Goal: Task Accomplishment & Management: Use online tool/utility

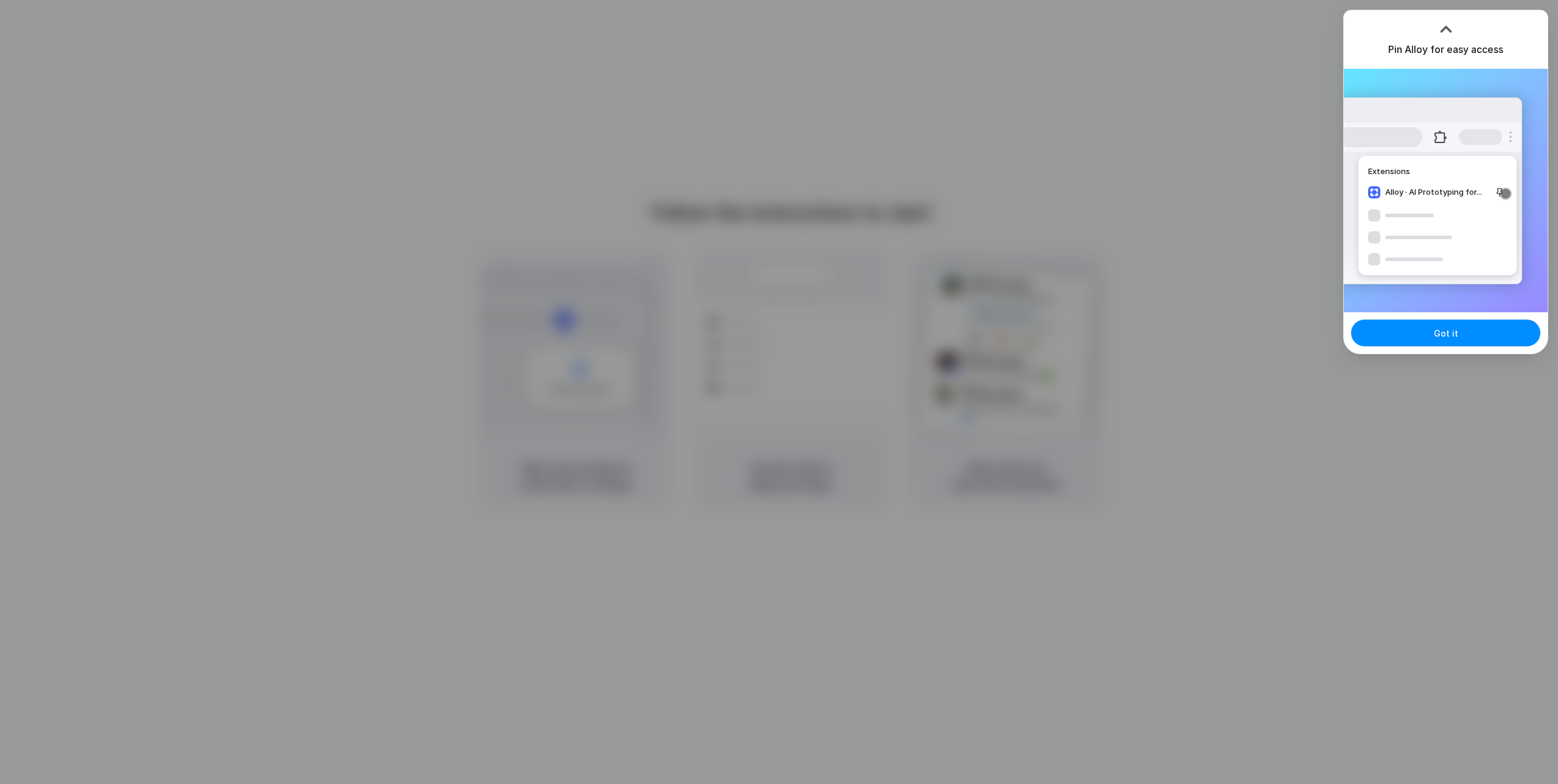
click at [1252, 418] on div at bounding box center [779, 392] width 1558 height 784
click at [1451, 341] on button "Got it" at bounding box center [1446, 333] width 189 height 27
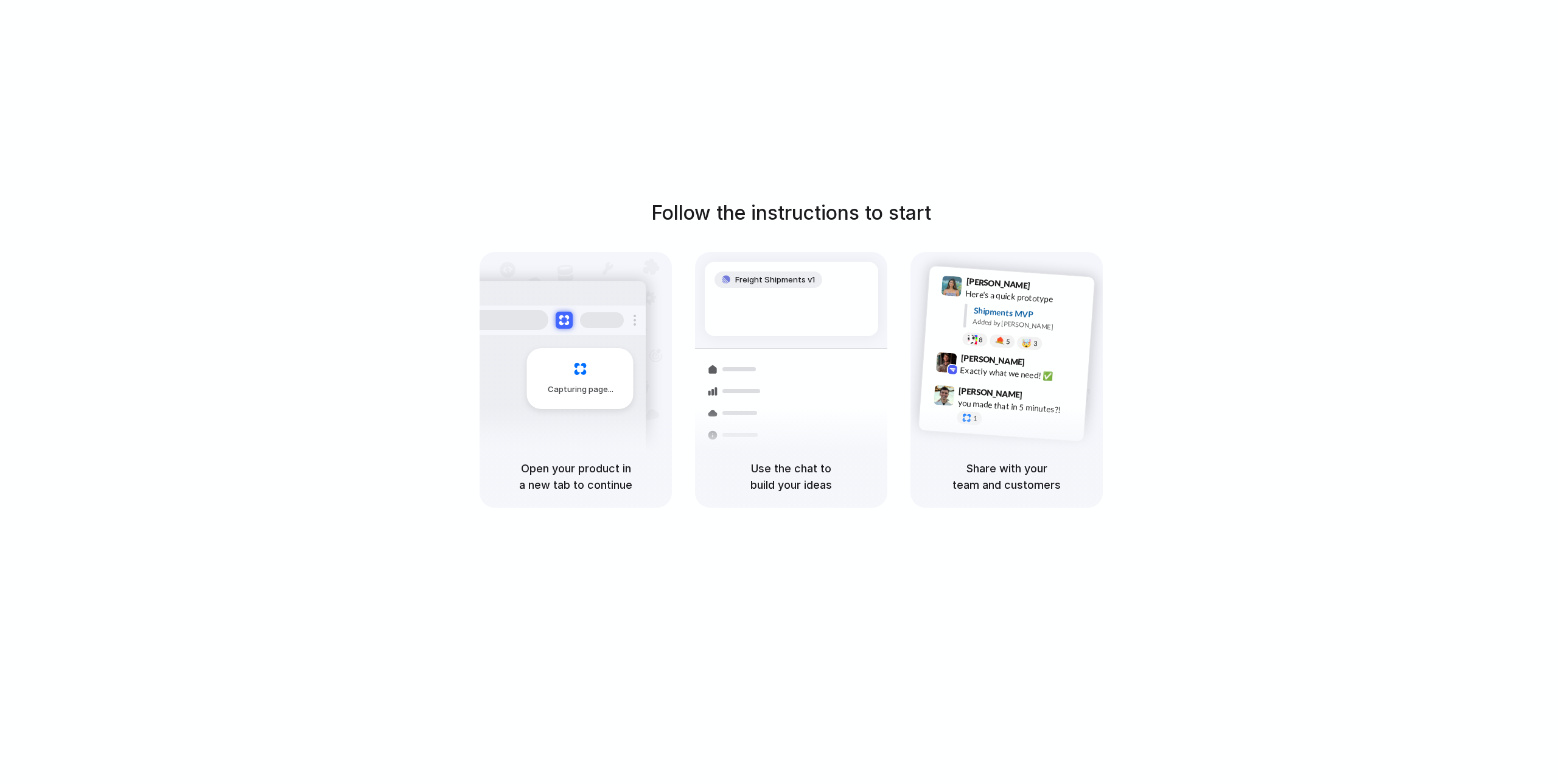
click at [779, 392] on div at bounding box center [779, 392] width 0 height 0
click at [1445, 369] on div "Follow the instructions to start Capturing page Open your product in a new tab …" at bounding box center [791, 353] width 1558 height 309
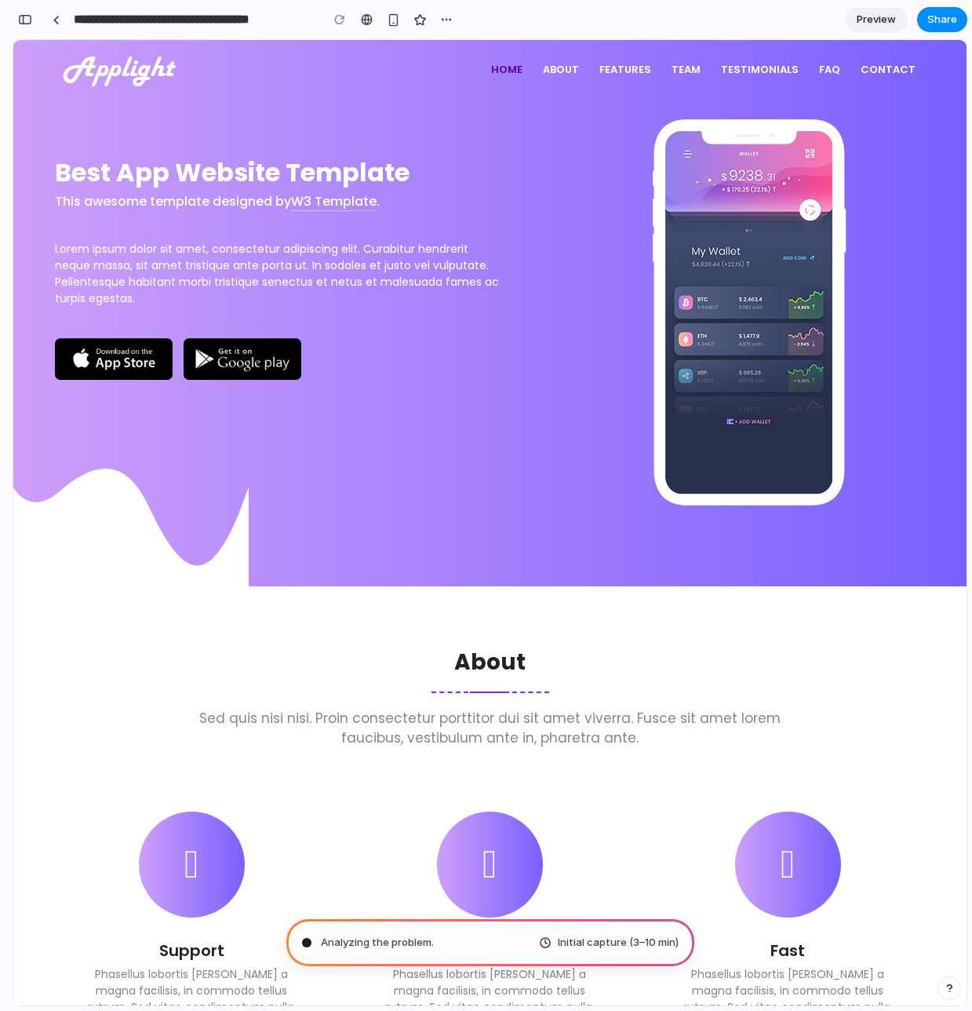
click at [27, 16] on div "button" at bounding box center [25, 19] width 14 height 11
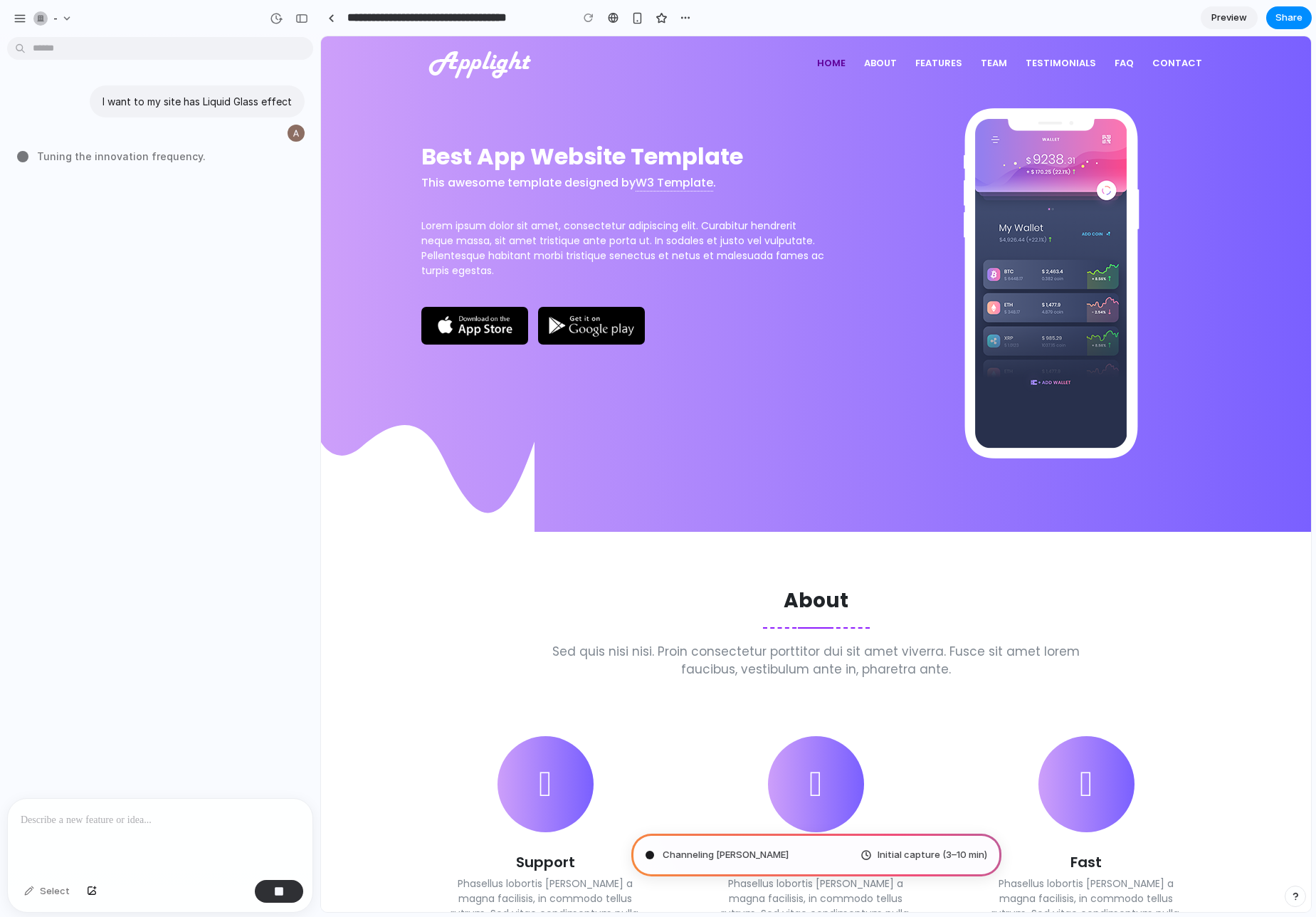
type input "**********"
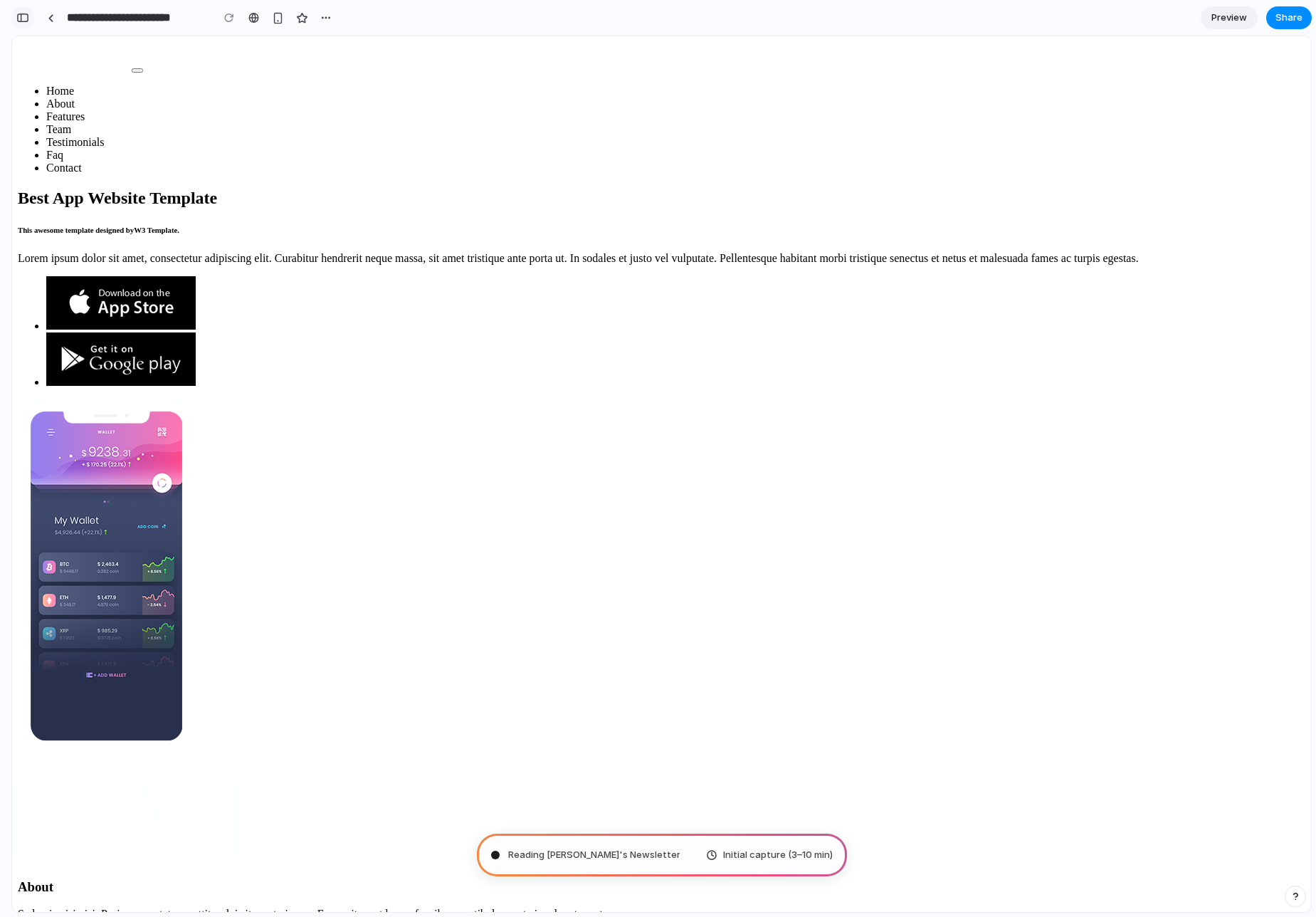
click at [26, 21] on div "button" at bounding box center [23, 17] width 13 height 10
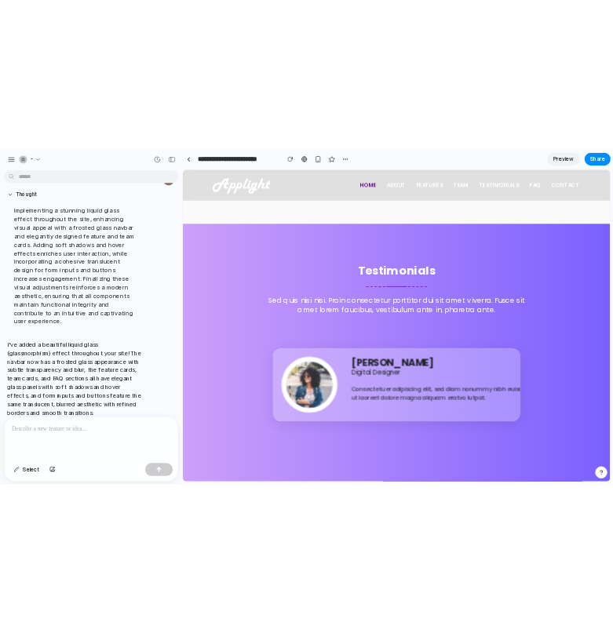
scroll to position [2545, 0]
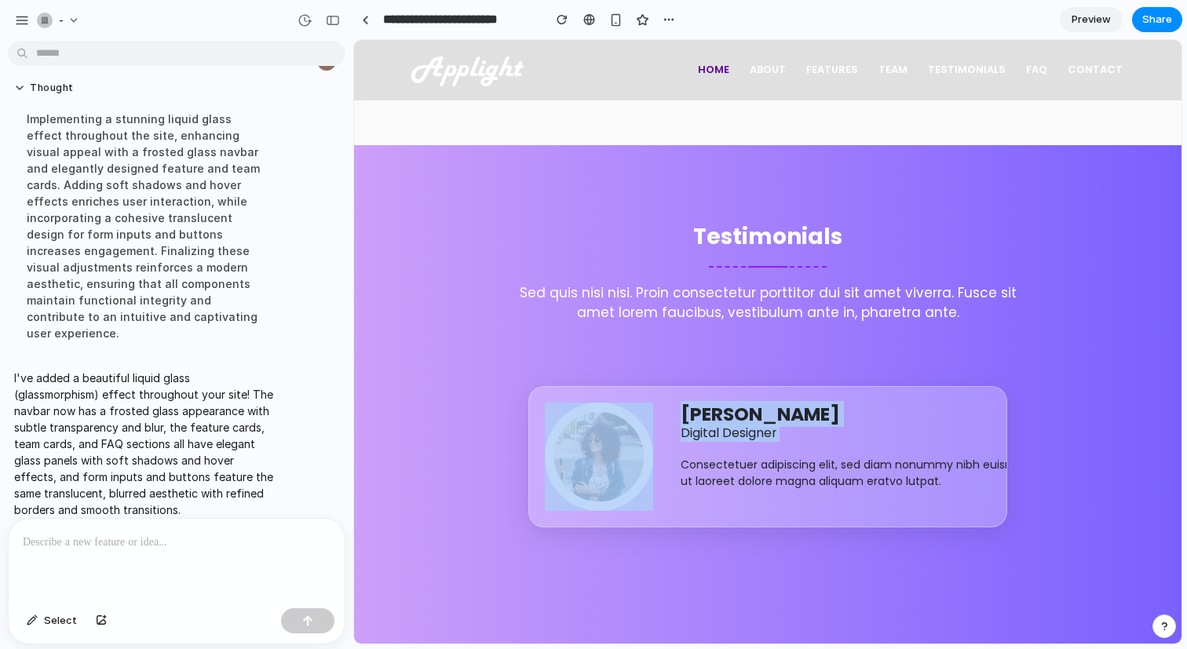
drag, startPoint x: 790, startPoint y: 443, endPoint x: 571, endPoint y: 454, distance: 219.2
click at [560, 454] on div "John Michal Digital Designer Consectetuer adipiscing elit, sed diam nonummy nib…" at bounding box center [815, 457] width 573 height 140
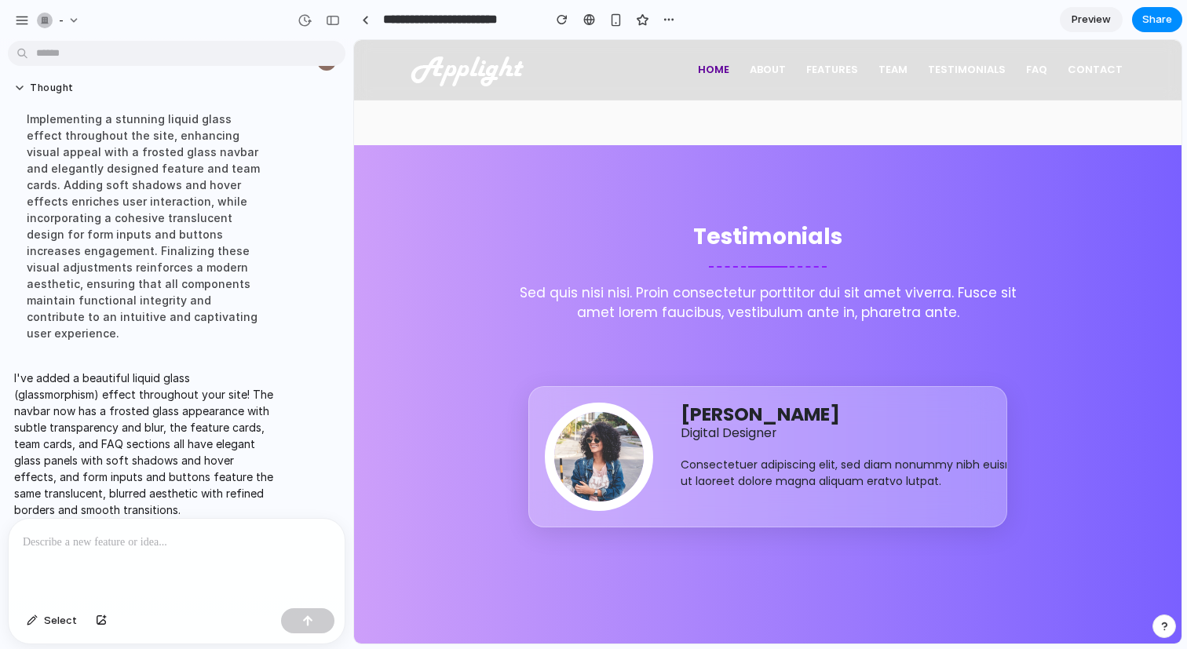
click at [899, 447] on div "John Michal Digital Designer Consectetuer adipiscing elit, sed diam nonummy nib…" at bounding box center [883, 446] width 407 height 87
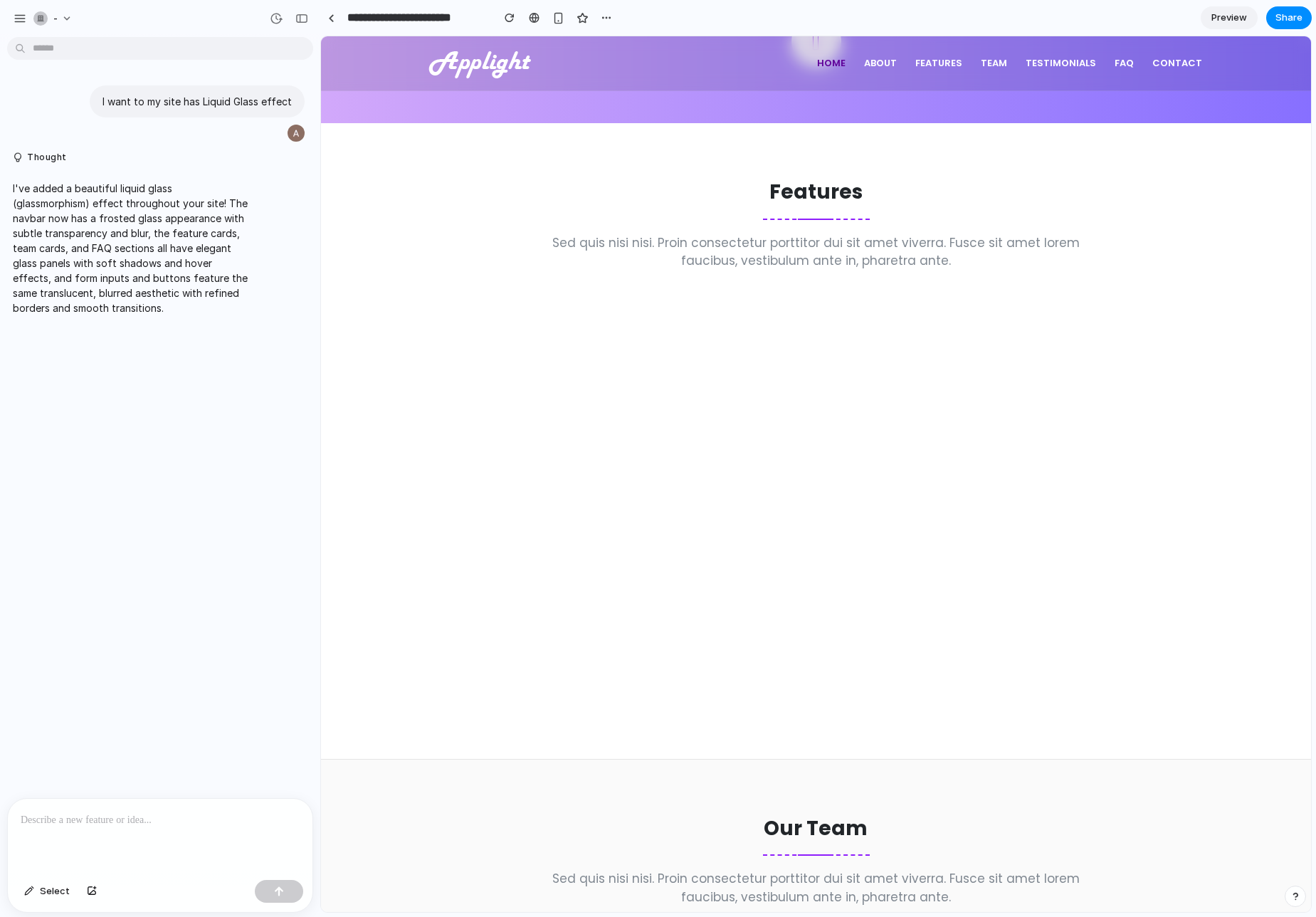
scroll to position [1179, 0]
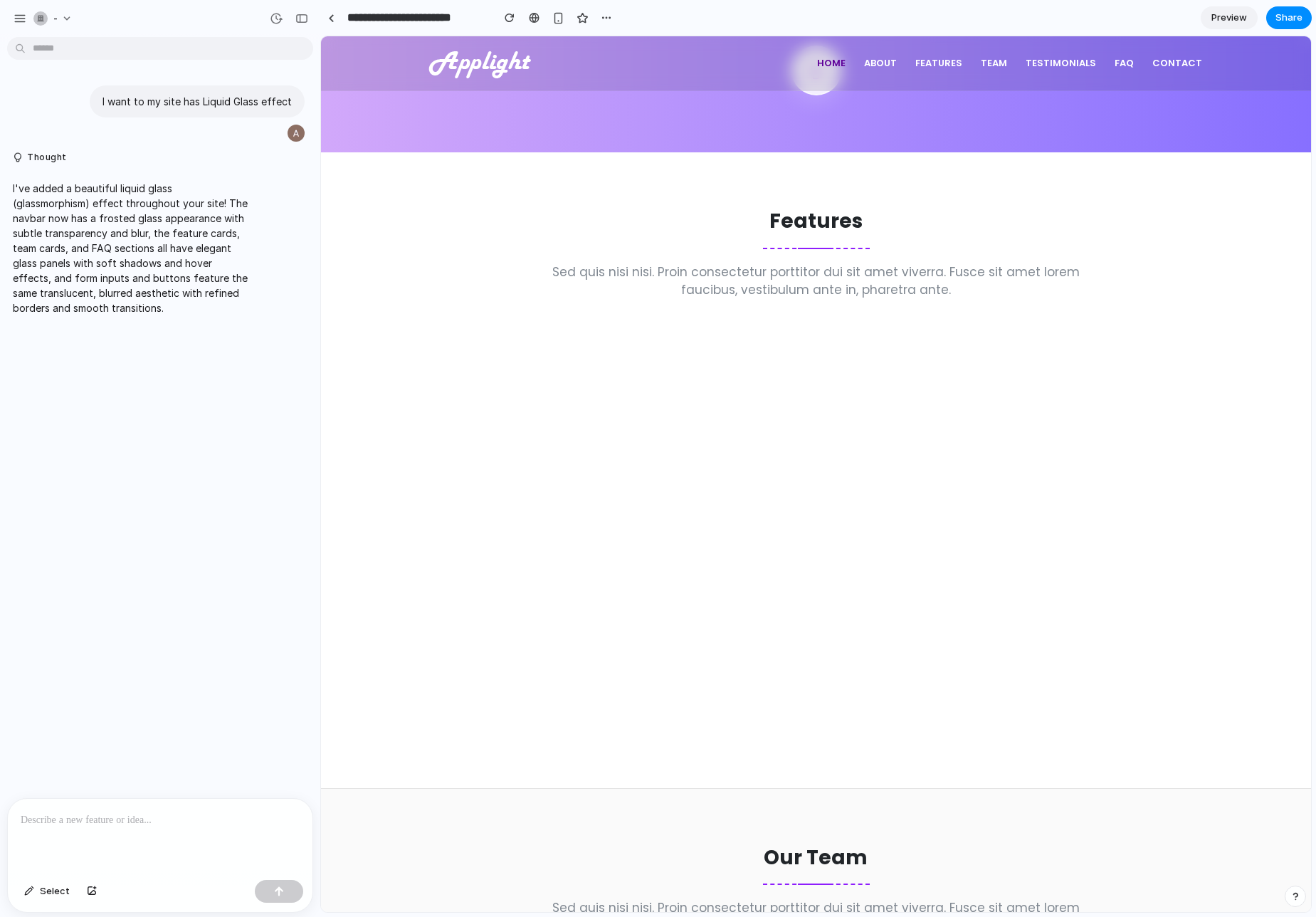
click at [1028, 464] on div at bounding box center [1087, 543] width 270 height 375
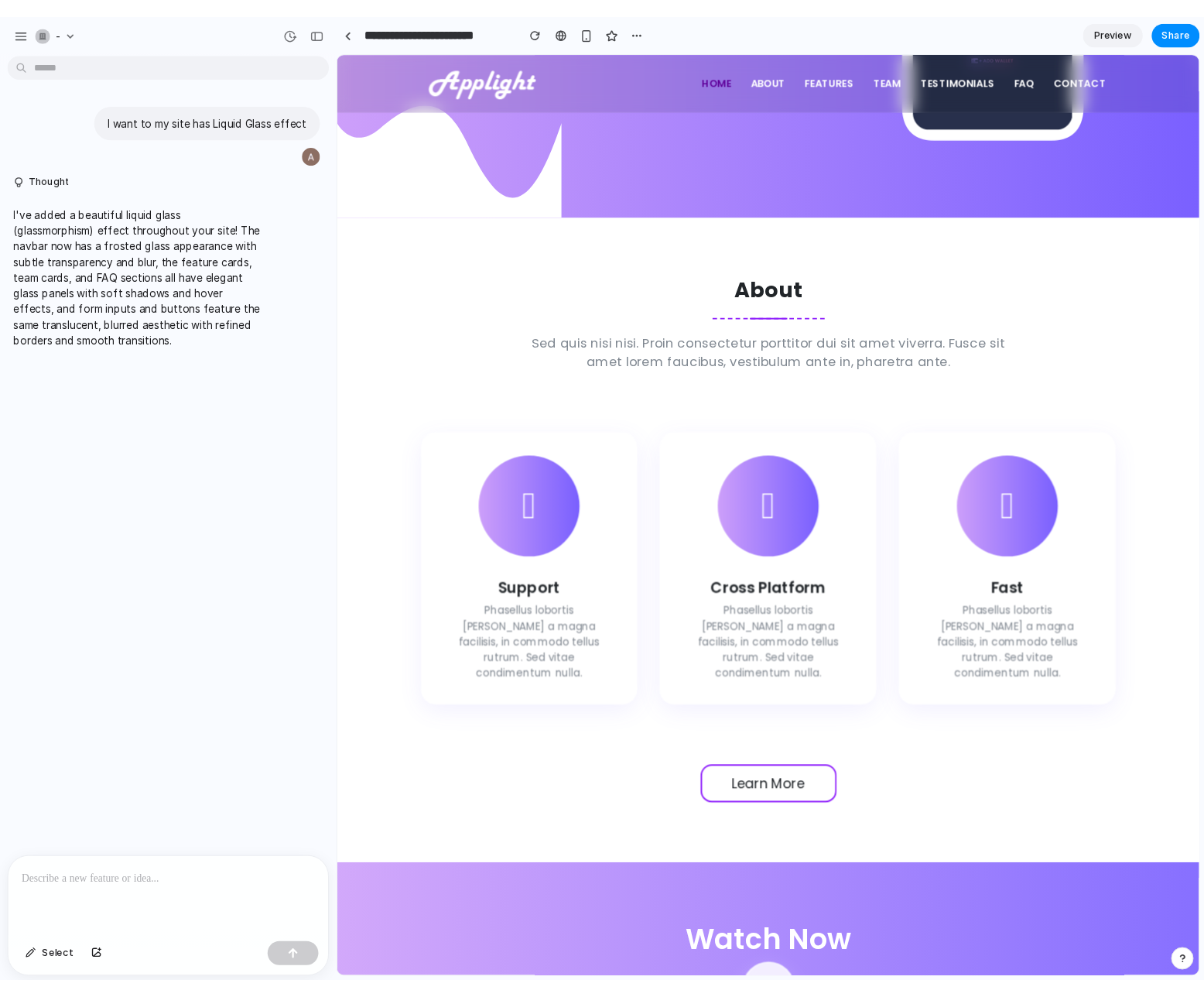
scroll to position [372, 0]
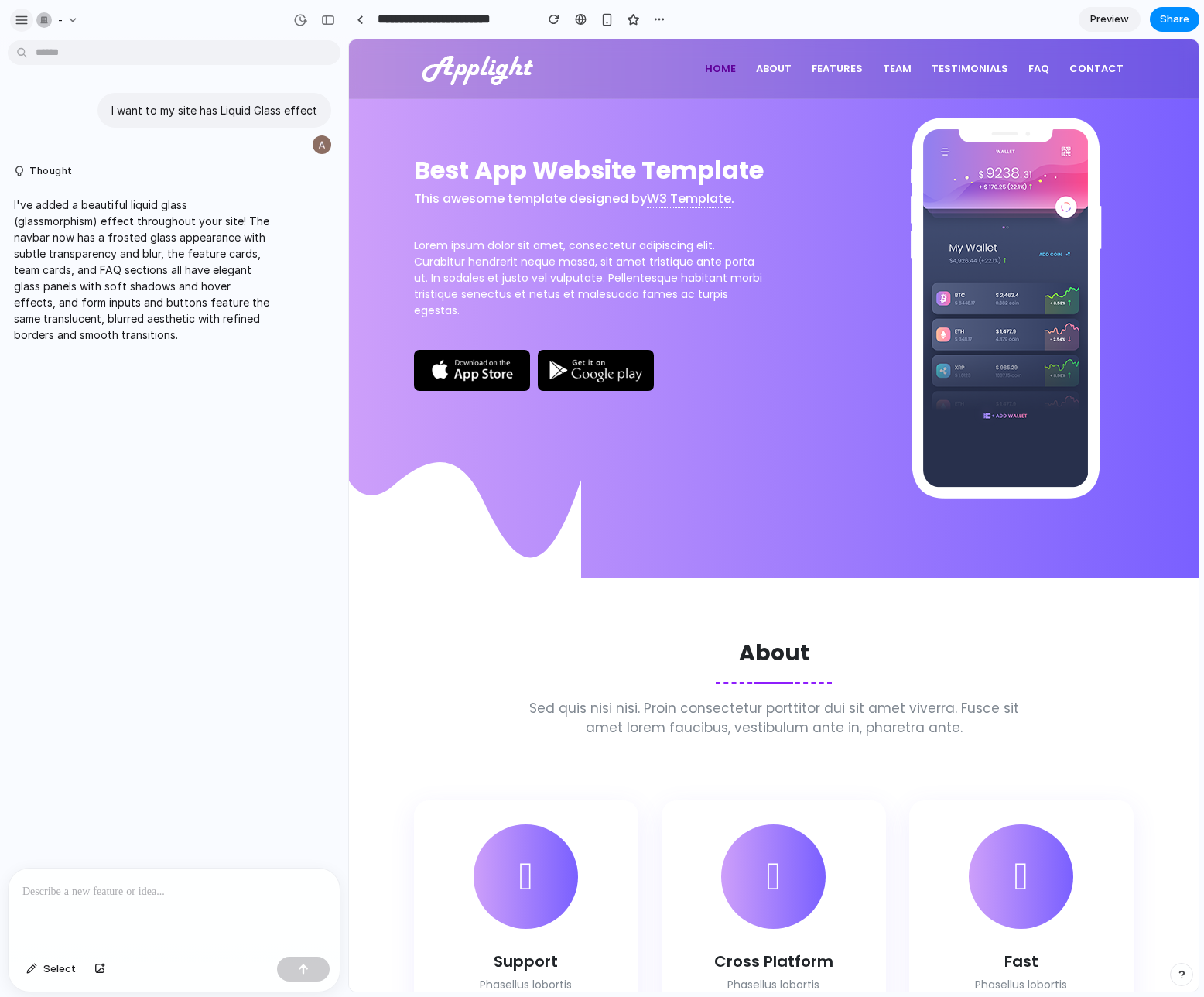
click at [22, 21] on div "button" at bounding box center [22, 20] width 14 height 14
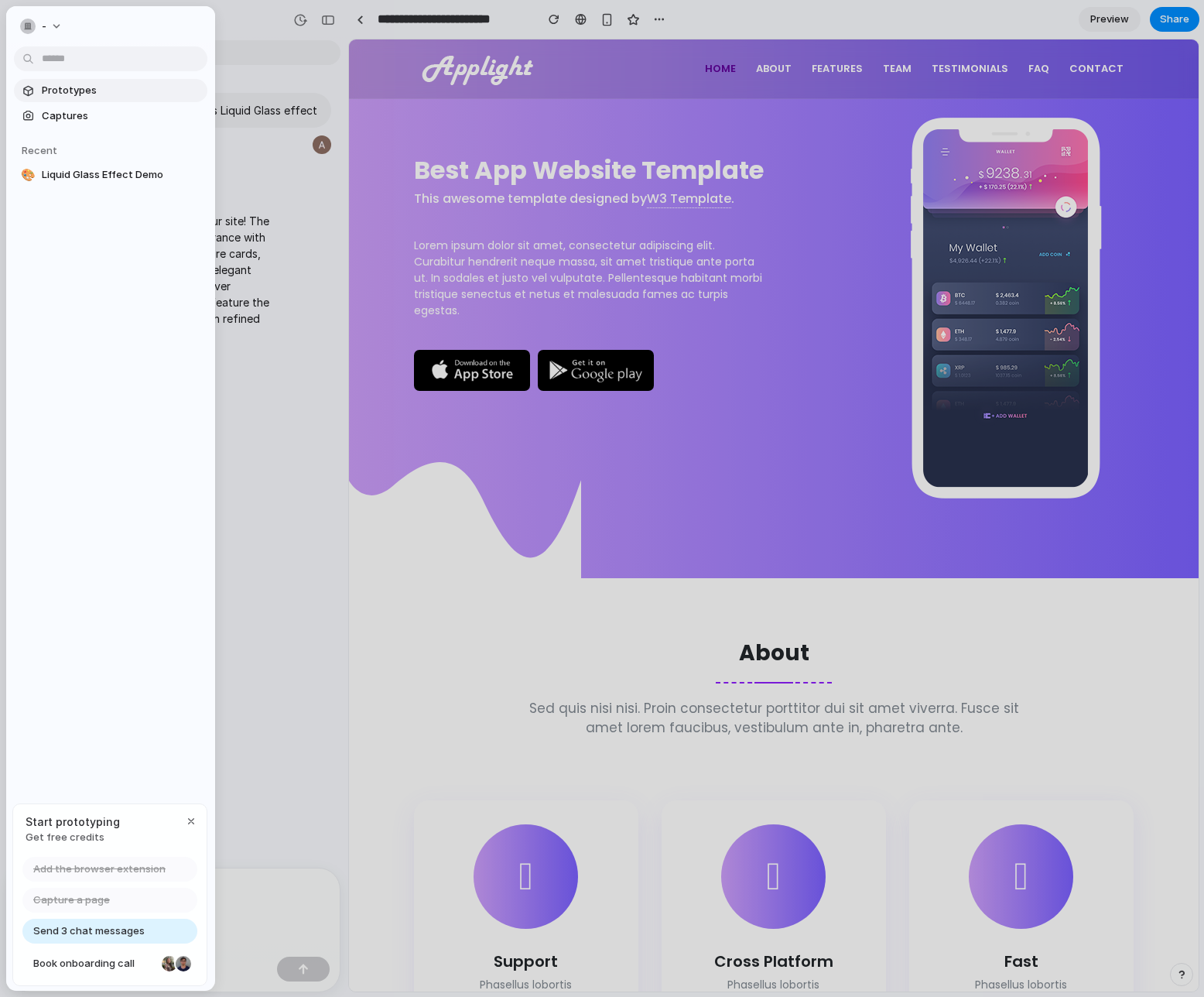
click at [79, 91] on span "Prototypes" at bounding box center [121, 91] width 160 height 16
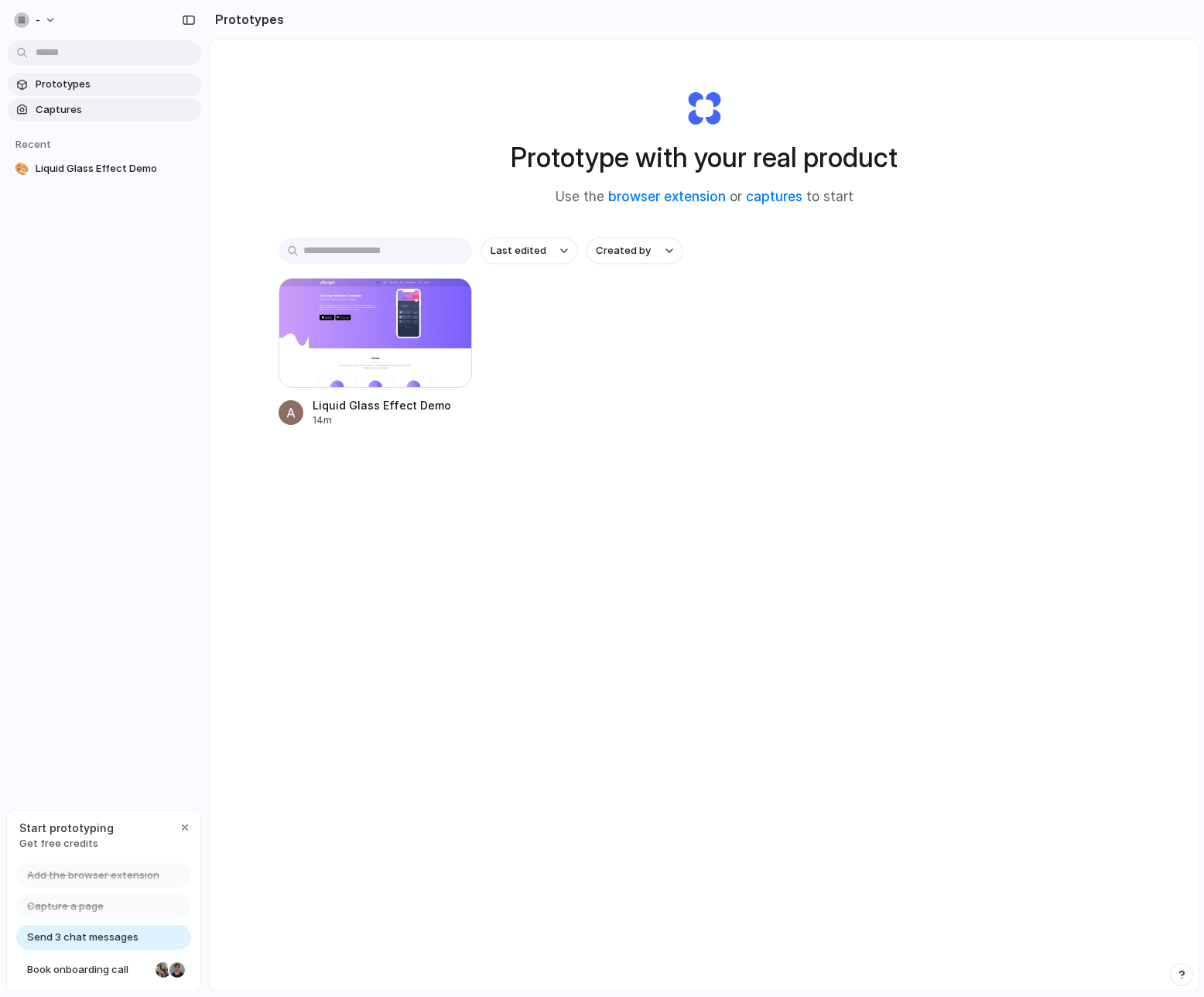
click at [74, 118] on link "Captures" at bounding box center [105, 110] width 193 height 24
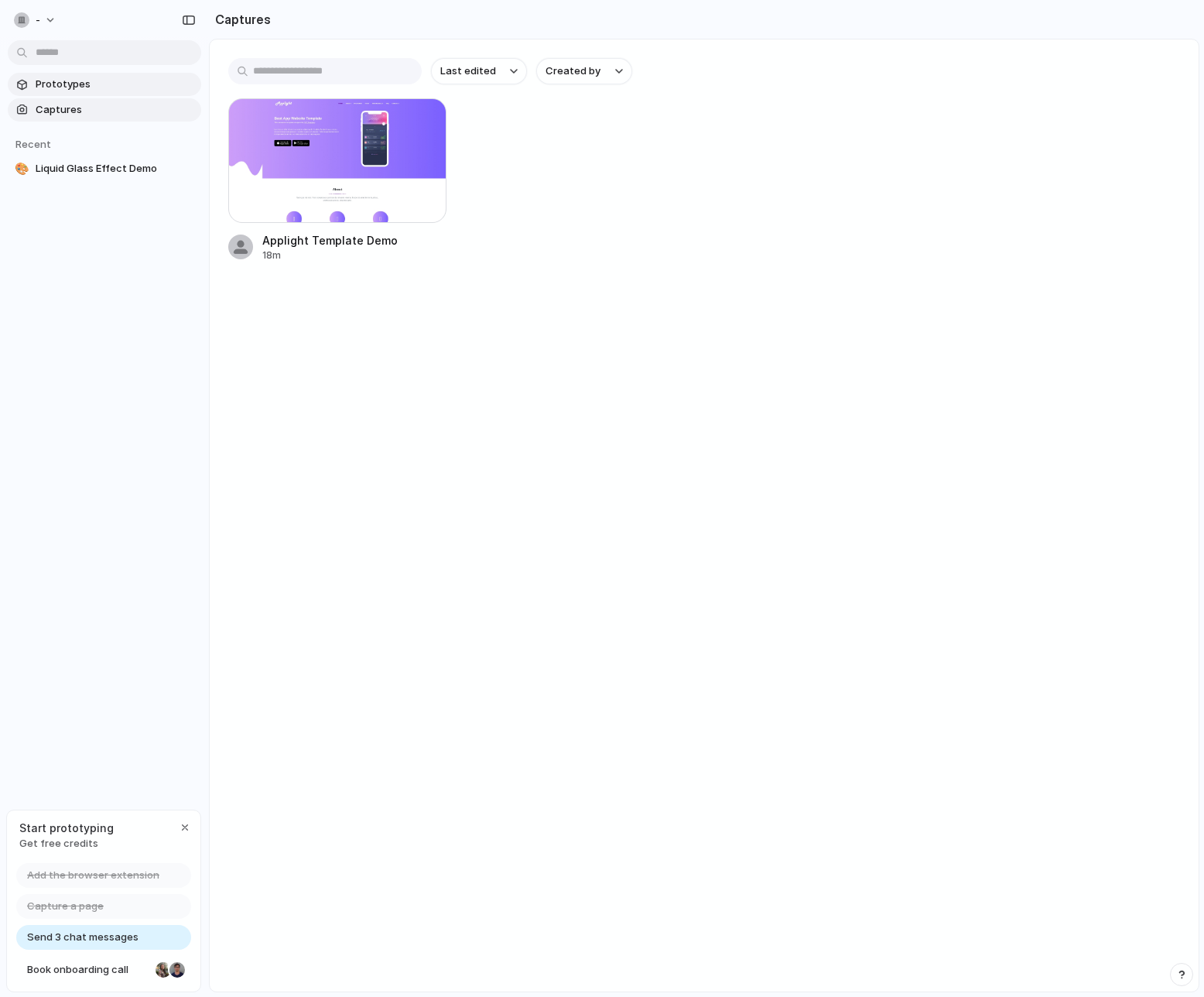
click at [61, 87] on span "Prototypes" at bounding box center [115, 85] width 160 height 16
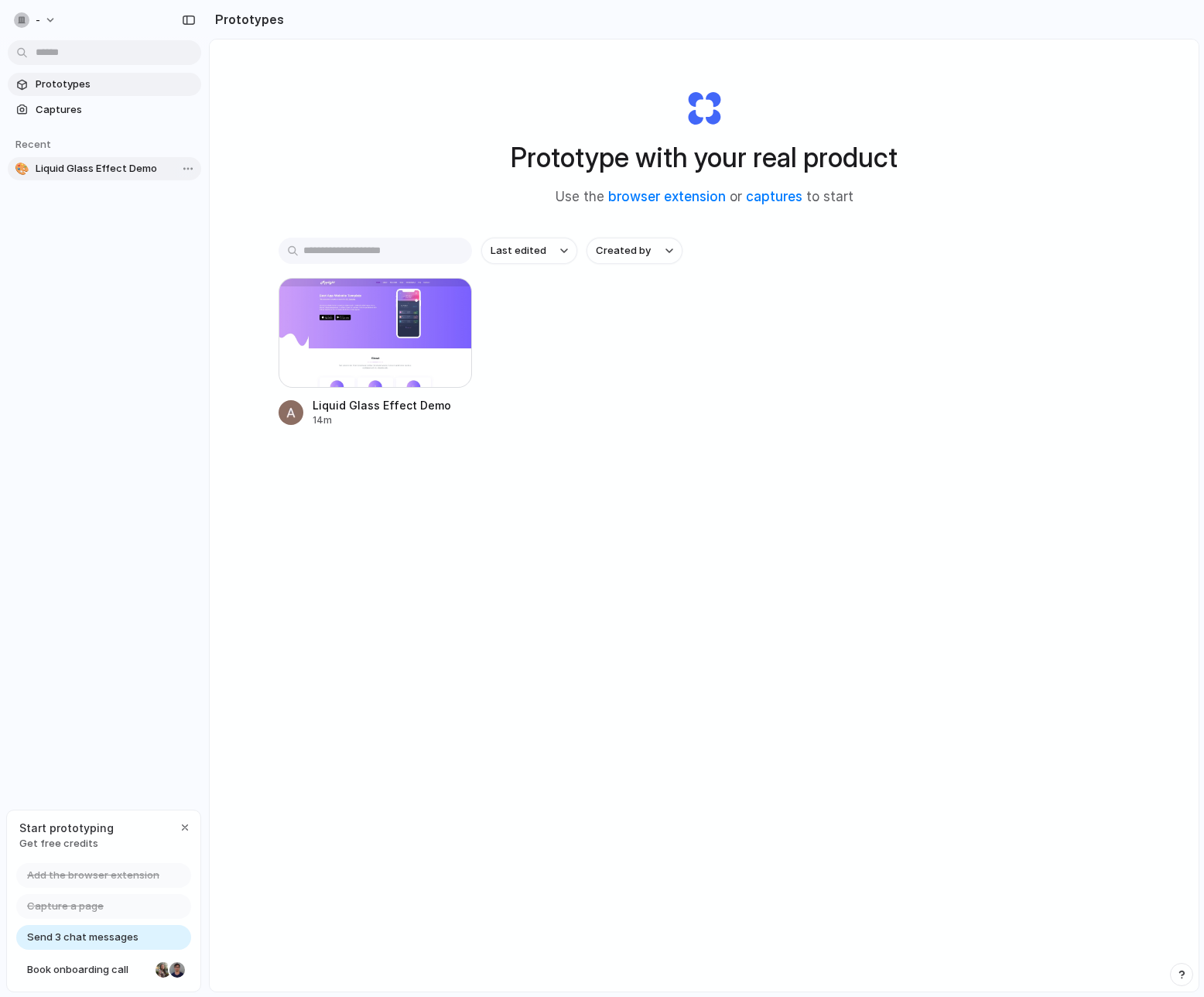
click at [95, 170] on span "Liquid Glass Effect Demo" at bounding box center [115, 169] width 160 height 16
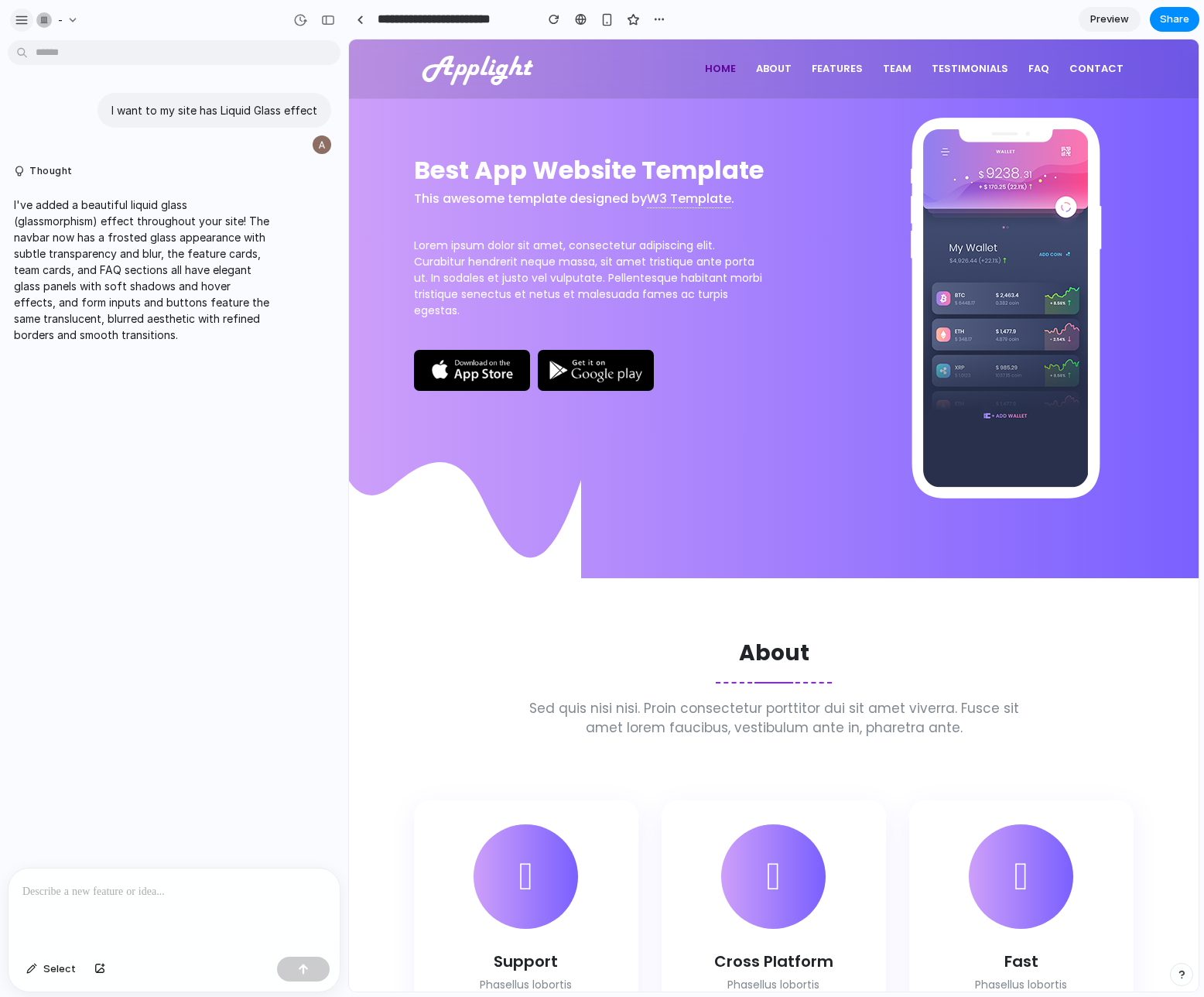
click at [25, 21] on div "button" at bounding box center [22, 20] width 14 height 14
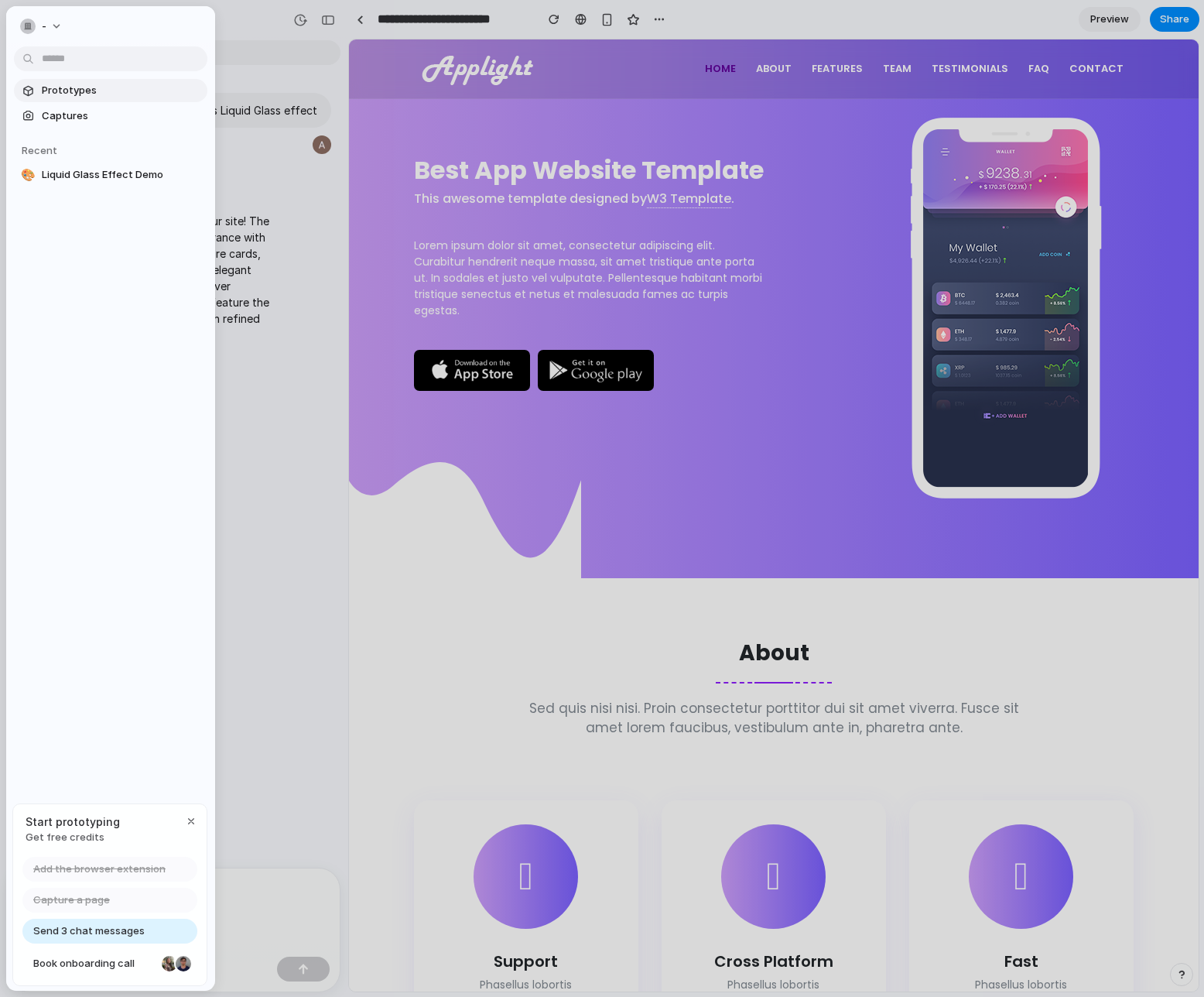
click at [59, 88] on span "Prototypes" at bounding box center [121, 91] width 160 height 16
